Goal: Task Accomplishment & Management: Manage account settings

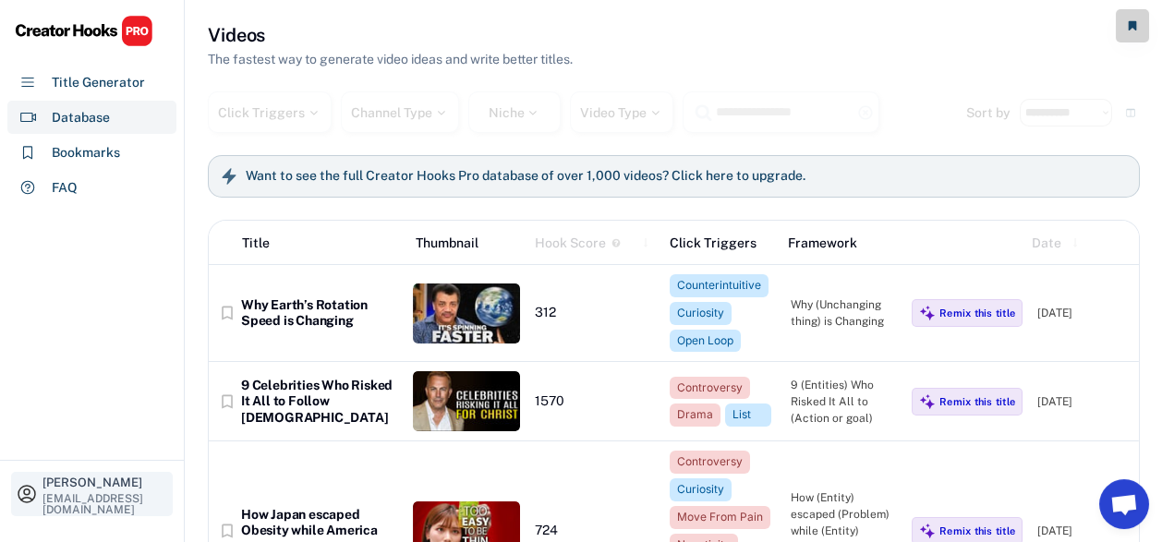
click at [84, 506] on div "[EMAIL_ADDRESS][DOMAIN_NAME]" at bounding box center [106, 504] width 126 height 22
select select
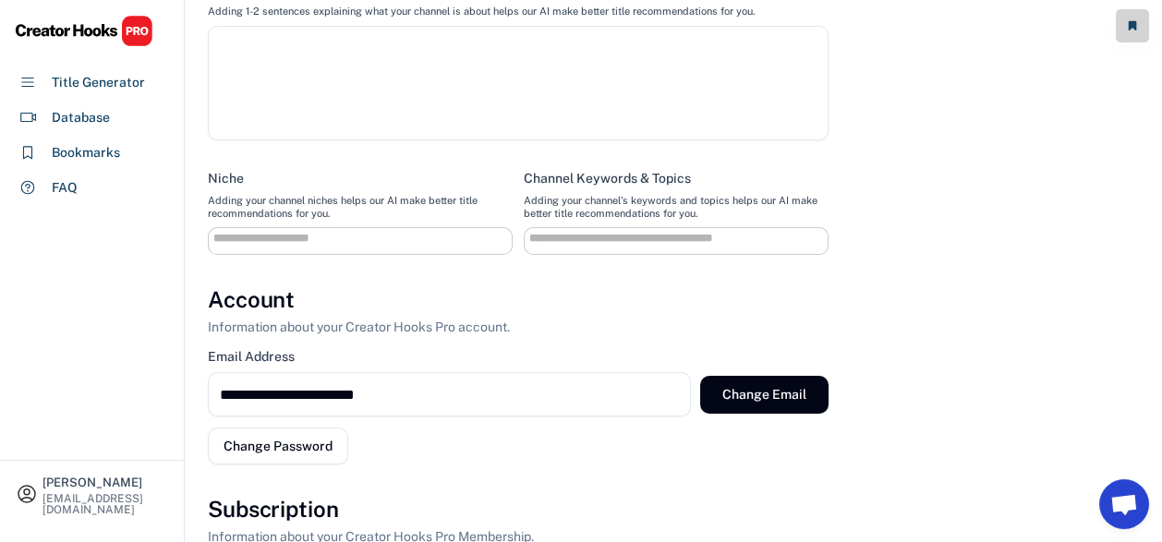
scroll to position [554, 0]
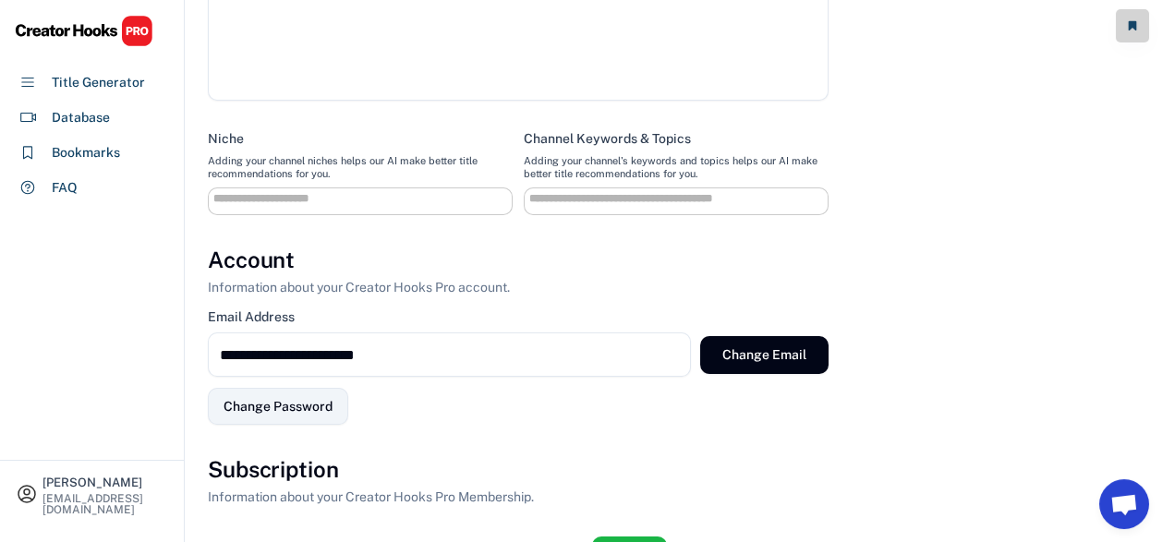
click at [249, 401] on button "Change Password" at bounding box center [278, 406] width 140 height 37
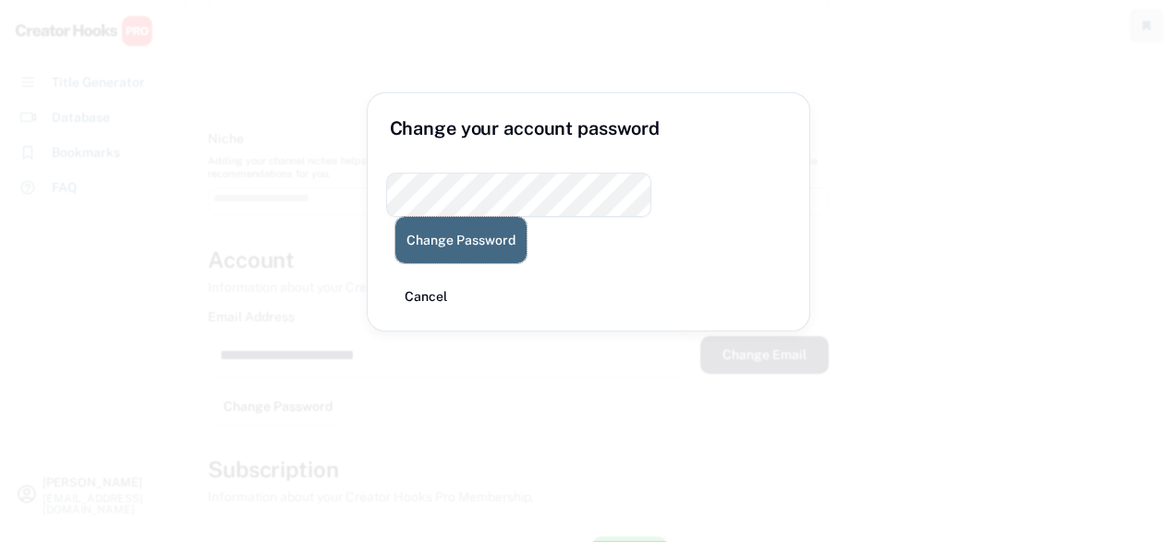
click at [527, 217] on button "Change Password" at bounding box center [461, 240] width 131 height 46
select select
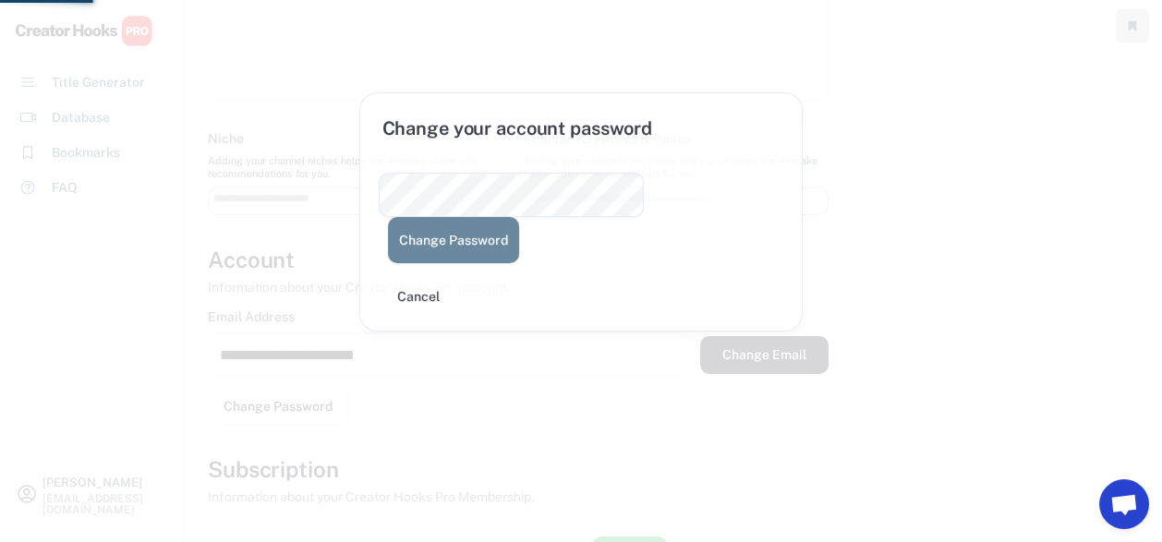
select select
